Goal: Transaction & Acquisition: Purchase product/service

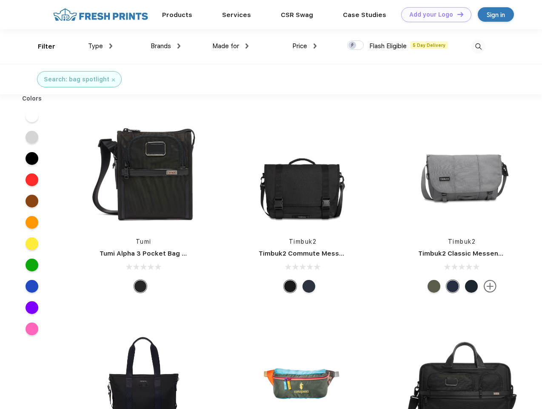
click at [433, 14] on link "Add your Logo Design Tool" at bounding box center [437, 14] width 70 height 15
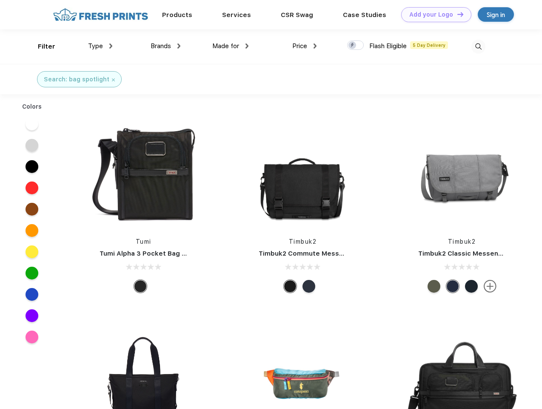
click at [0, 0] on div "Design Tool" at bounding box center [0, 0] width 0 height 0
click at [457, 14] on link "Add your Logo Design Tool" at bounding box center [437, 14] width 70 height 15
click at [41, 46] on div "Filter" at bounding box center [46, 47] width 17 height 10
click at [100, 46] on span "Type" at bounding box center [95, 46] width 15 height 8
click at [166, 46] on span "Brands" at bounding box center [161, 46] width 20 height 8
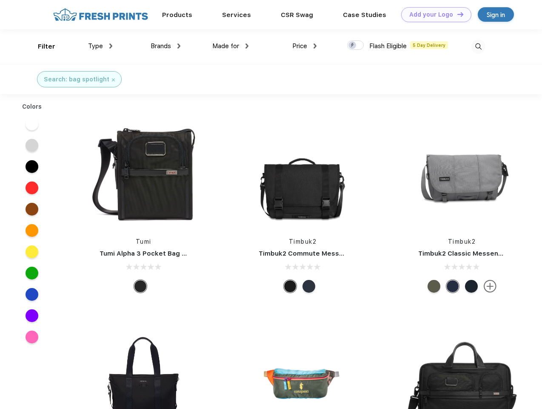
click at [231, 46] on span "Made for" at bounding box center [225, 46] width 27 height 8
click at [305, 46] on span "Price" at bounding box center [300, 46] width 15 height 8
click at [356, 46] on div at bounding box center [355, 44] width 17 height 9
click at [353, 46] on input "checkbox" at bounding box center [350, 43] width 6 height 6
click at [479, 46] on img at bounding box center [479, 47] width 14 height 14
